Goal: Task Accomplishment & Management: Use online tool/utility

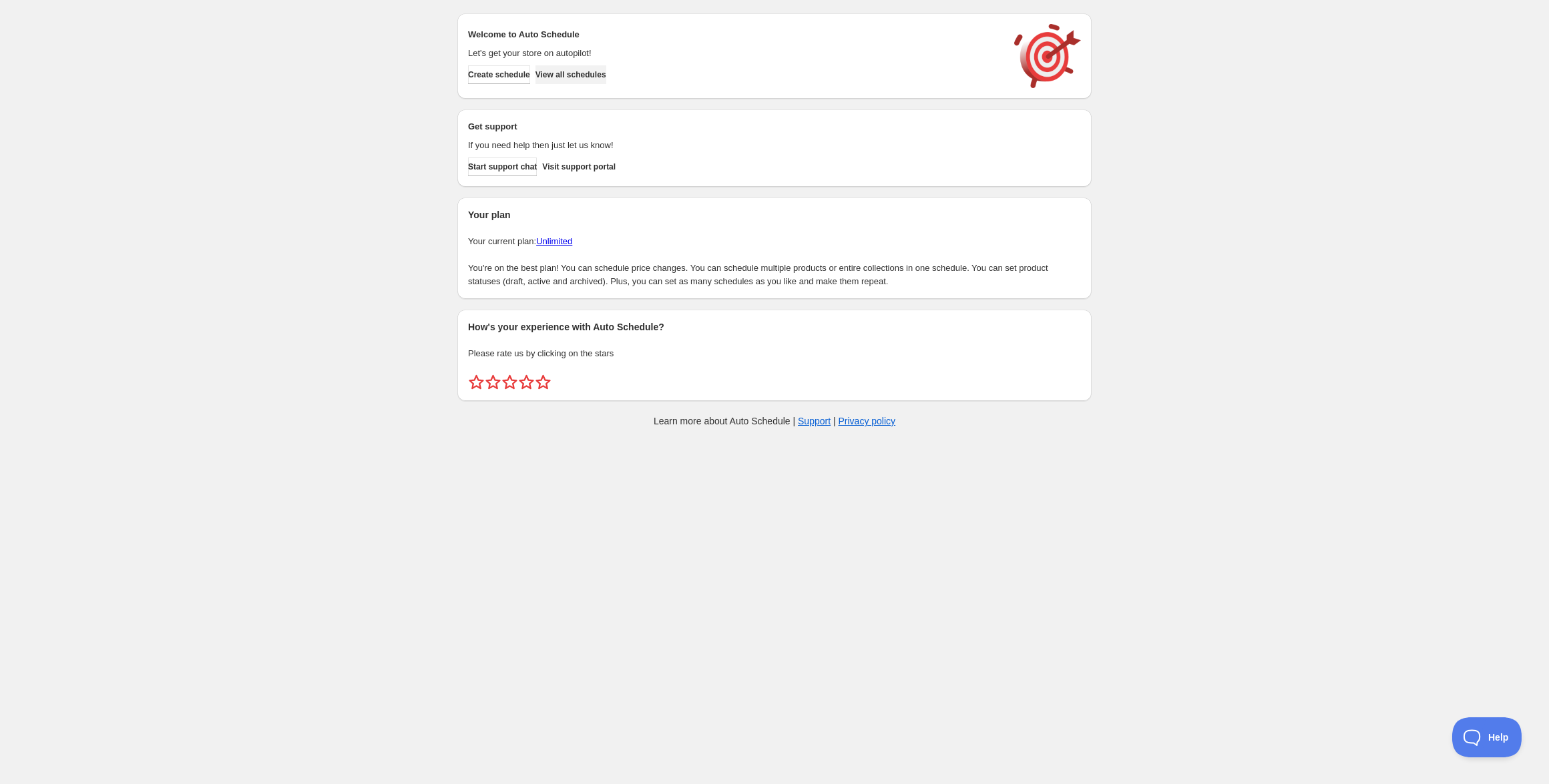
click at [583, 76] on span "View all schedules" at bounding box center [571, 74] width 71 height 11
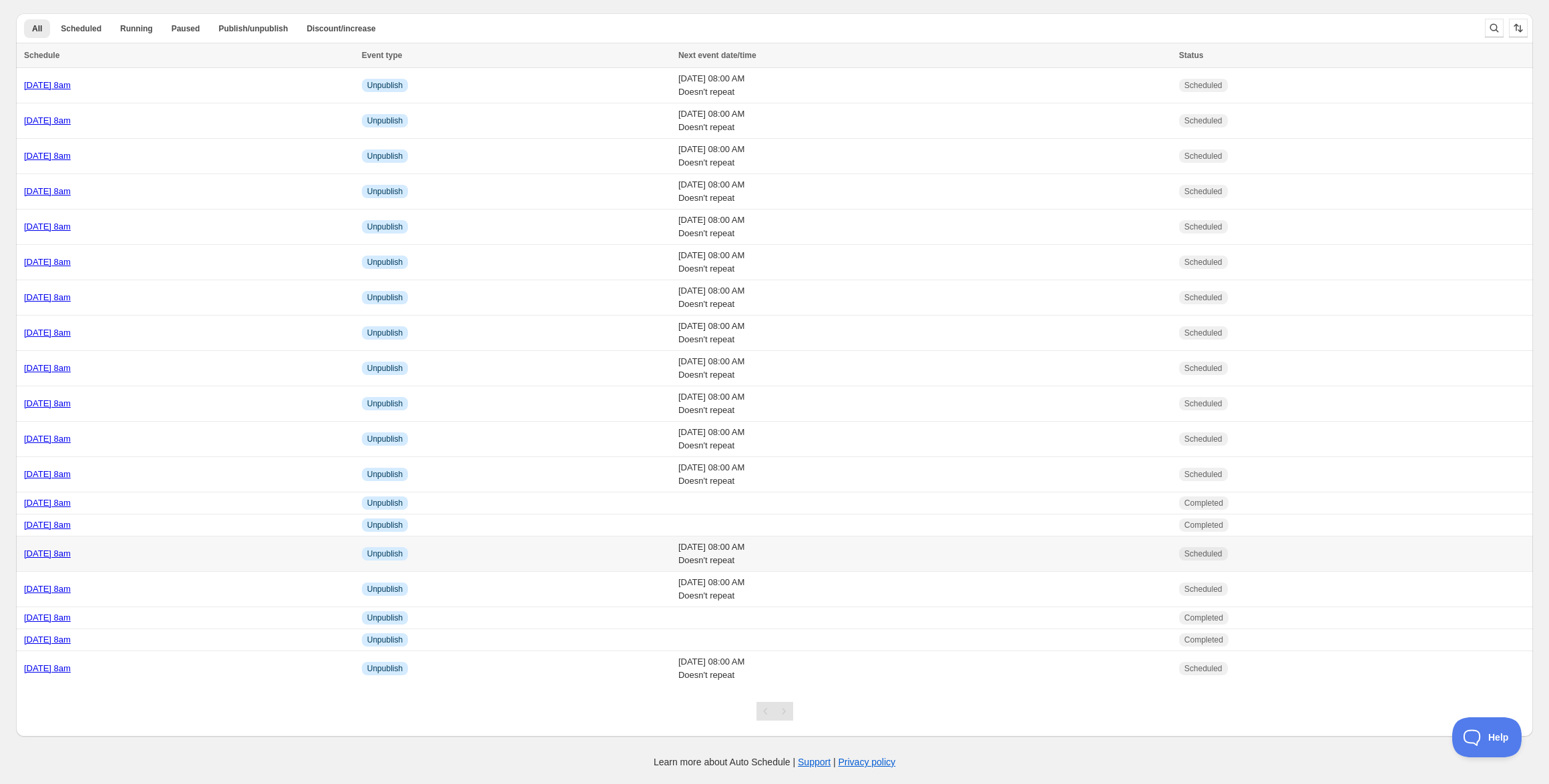
click at [71, 556] on link "[DATE] 8am" at bounding box center [47, 553] width 46 height 10
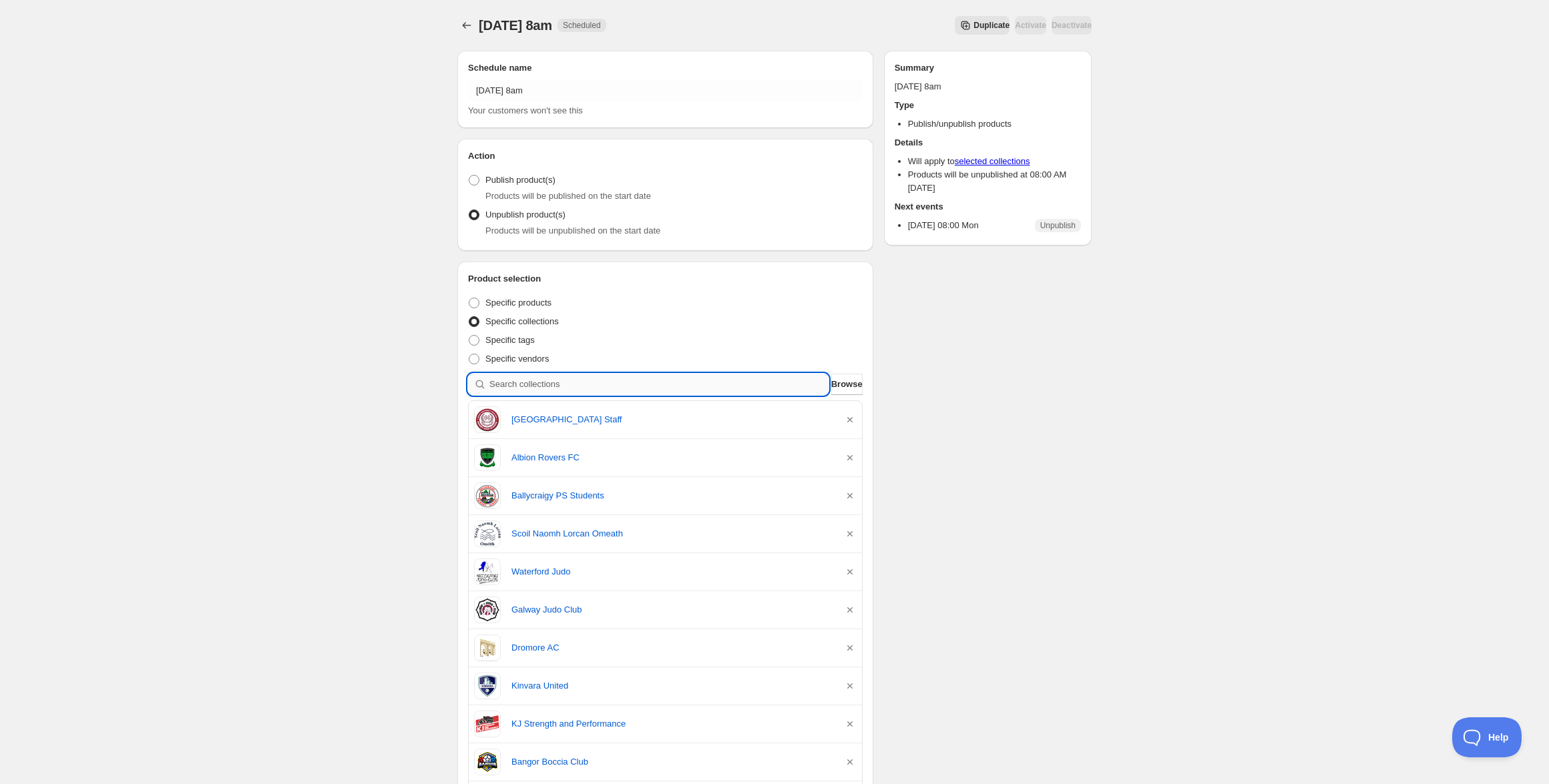
click at [634, 394] on input "search" at bounding box center [658, 385] width 339 height 21
click at [640, 388] on input "search" at bounding box center [658, 385] width 339 height 21
paste input "St Nicholas PS Longwood Staff"
type input "St Nicholas PS Longwood Staff"
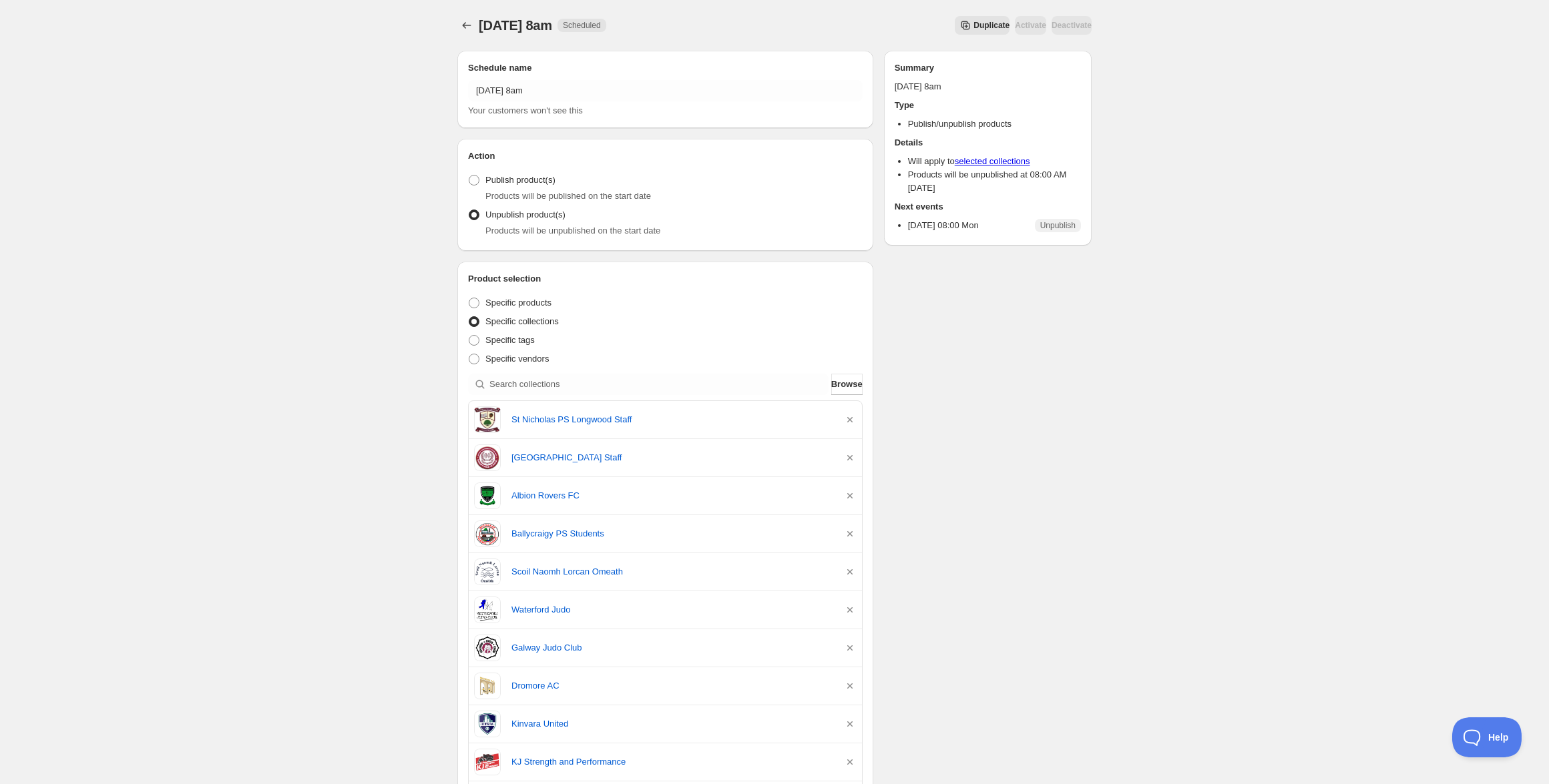
click at [476, 26] on div at bounding box center [468, 25] width 21 height 19
click at [473, 26] on icon "Schedules" at bounding box center [466, 25] width 14 height 14
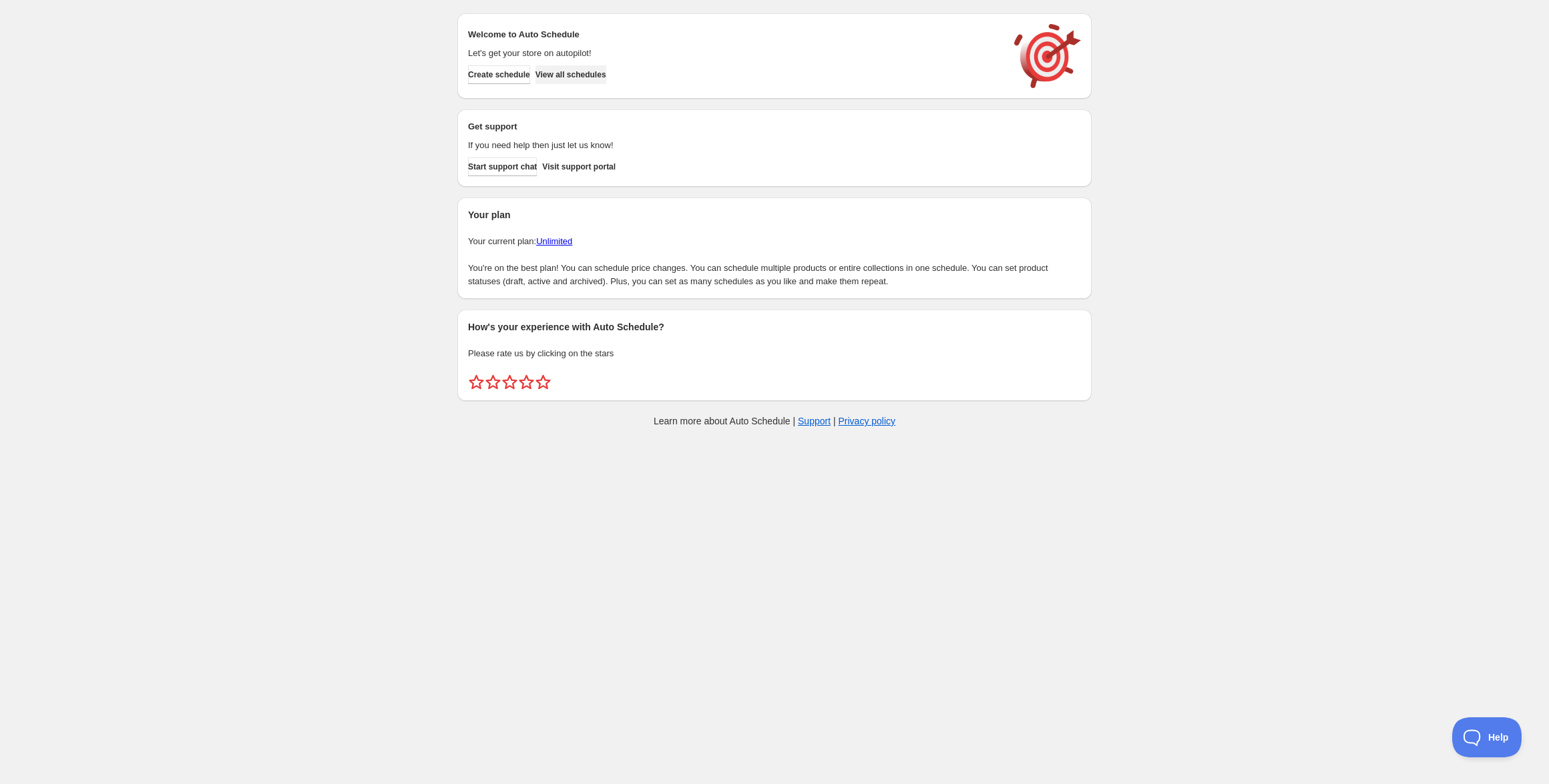
click at [606, 70] on span "View all schedules" at bounding box center [571, 74] width 71 height 11
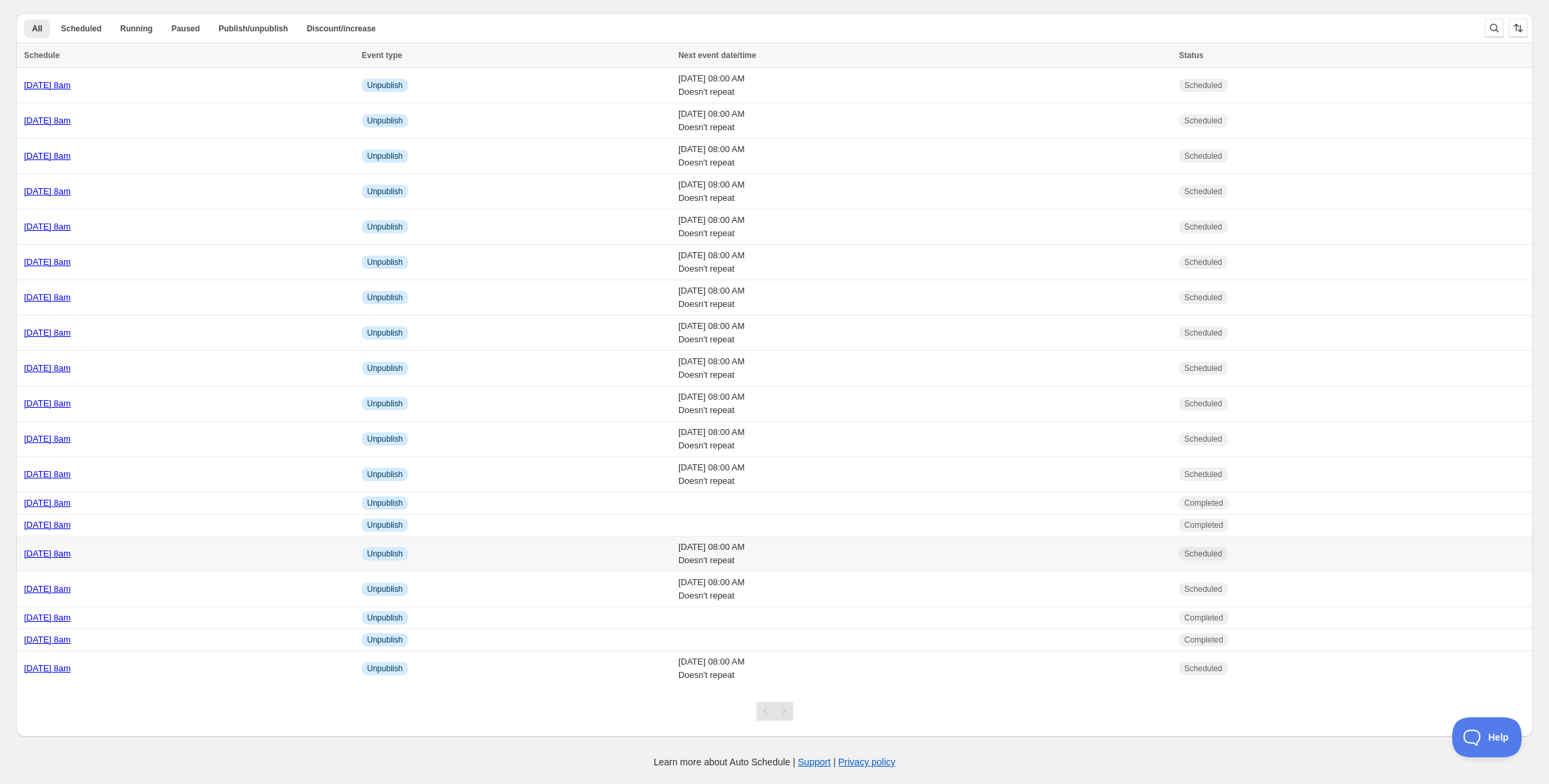
click at [71, 558] on link "[DATE] 8am" at bounding box center [47, 553] width 46 height 10
